Goal: Navigation & Orientation: Find specific page/section

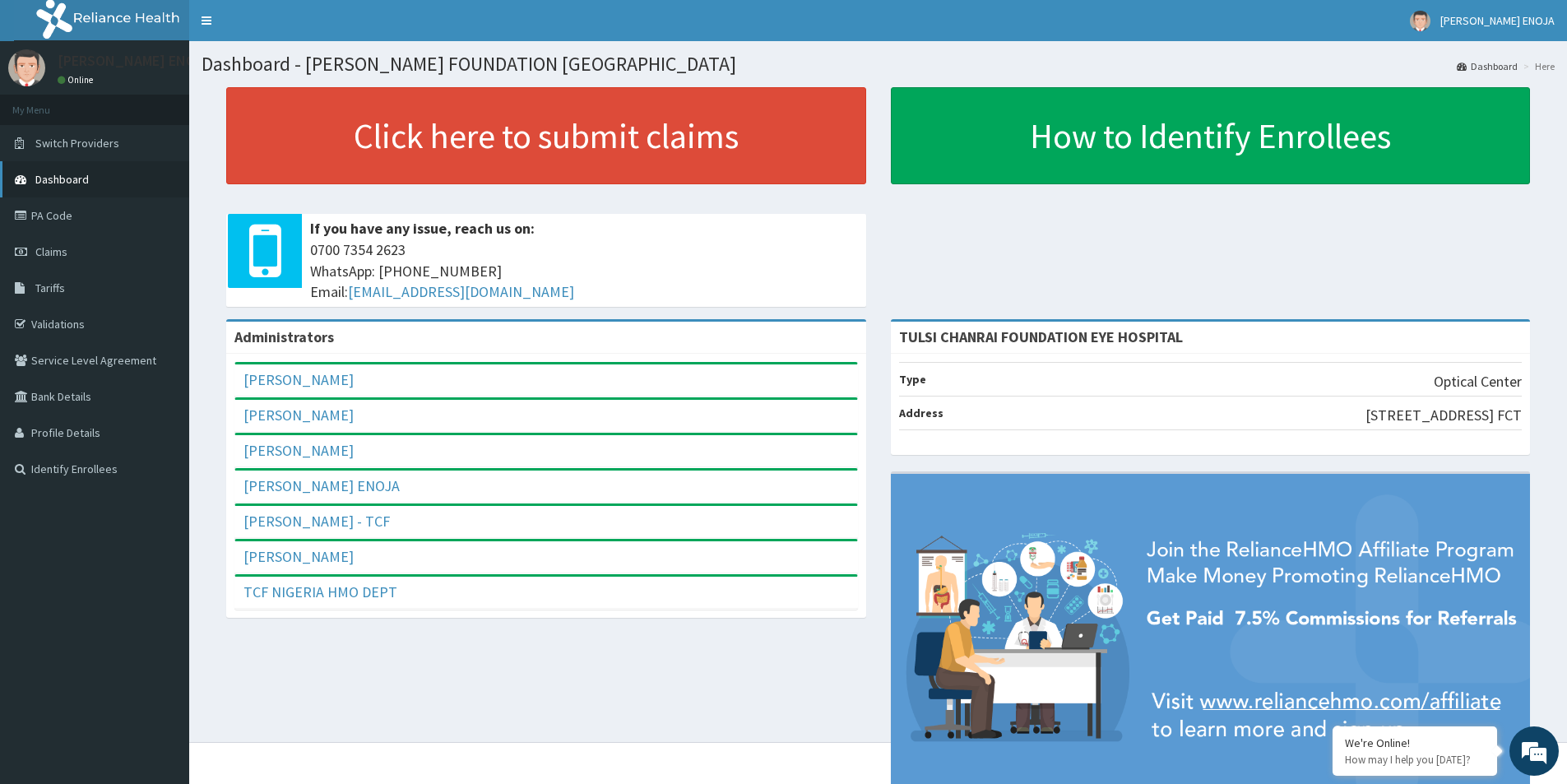
click at [55, 177] on span "Dashboard" at bounding box center [61, 179] width 53 height 14
click at [45, 220] on link "PA Code" at bounding box center [94, 216] width 189 height 36
click at [100, 168] on link "Dashboard" at bounding box center [94, 179] width 189 height 36
click at [80, 320] on link "Validations" at bounding box center [94, 324] width 189 height 36
